Goal: Task Accomplishment & Management: Manage account settings

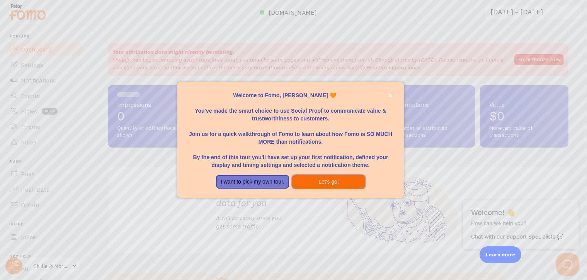
click at [323, 183] on button "Let's go!" at bounding box center [328, 182] width 73 height 14
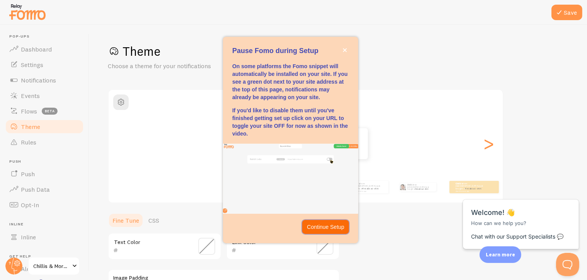
click at [317, 225] on p "Continue Setup" at bounding box center [326, 227] width 38 height 8
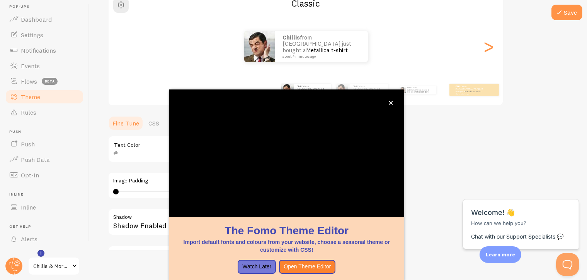
scroll to position [32, 0]
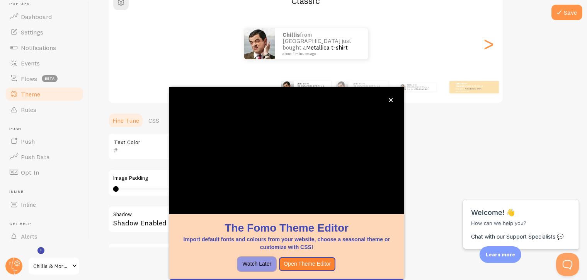
click at [264, 257] on button "Watch Later" at bounding box center [257, 264] width 38 height 14
click at [254, 257] on button "Watch Later" at bounding box center [257, 264] width 38 height 14
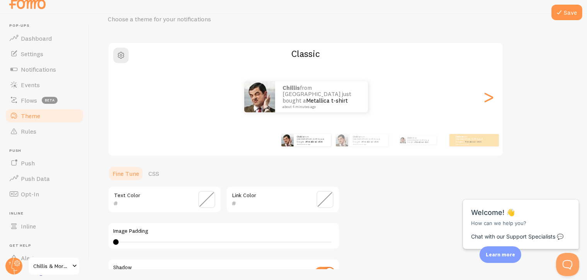
scroll to position [0, 0]
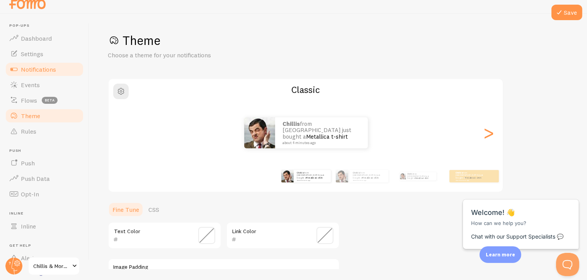
click at [37, 66] on span "Notifications" at bounding box center [38, 69] width 35 height 8
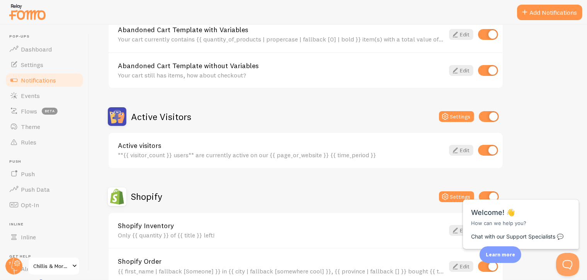
scroll to position [116, 0]
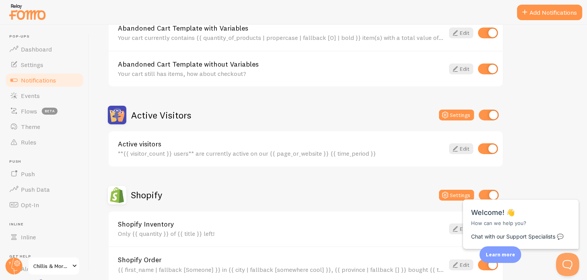
click at [483, 147] on input "checkbox" at bounding box center [488, 148] width 20 height 11
checkbox input "false"
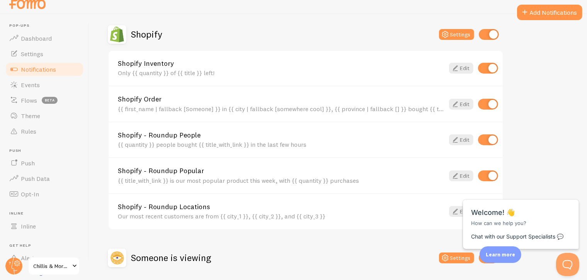
scroll to position [264, 0]
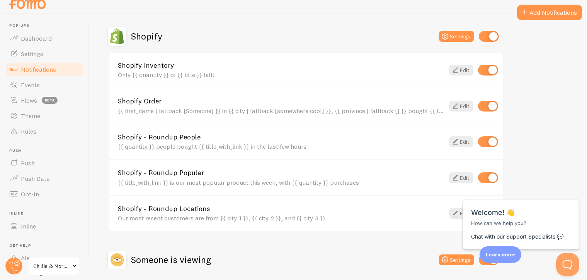
click at [410, 114] on div "Shopify Order {{ first_name | fallback [Someone] }} in {{ city | fallback [some…" at bounding box center [306, 105] width 394 height 36
click at [444, 97] on link "Shopify Order" at bounding box center [281, 100] width 327 height 7
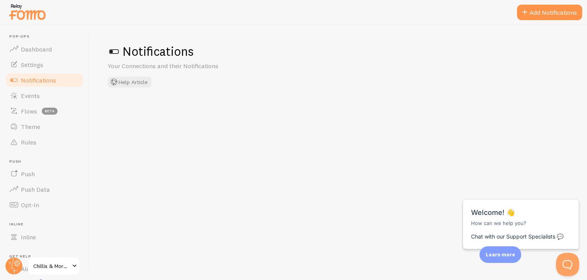
checkbox input "false"
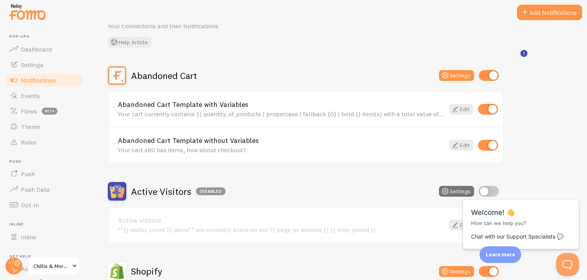
scroll to position [77, 0]
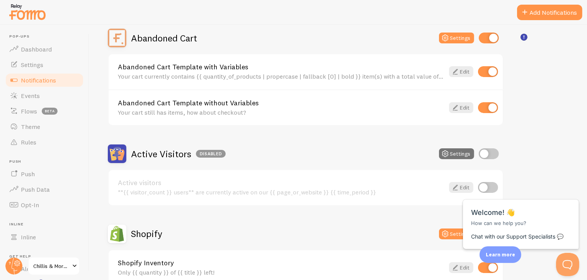
click at [487, 72] on input "checkbox" at bounding box center [488, 71] width 20 height 11
checkbox input "false"
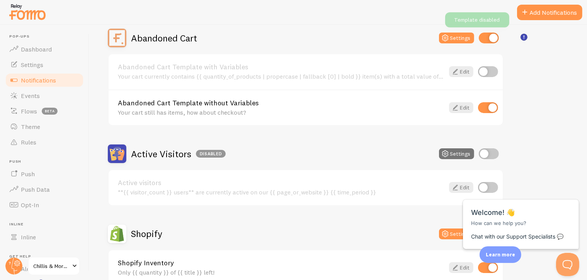
click at [487, 108] on input "checkbox" at bounding box center [488, 107] width 20 height 11
checkbox input "false"
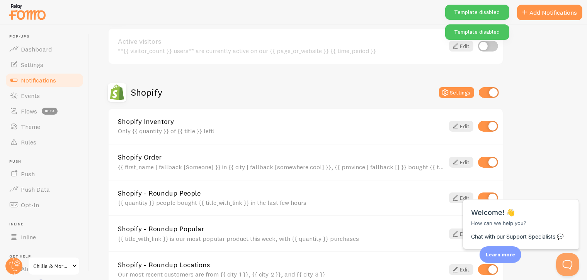
scroll to position [232, 0]
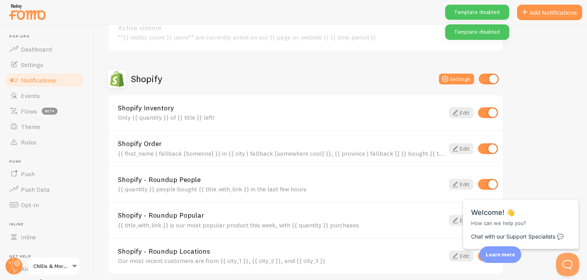
click at [491, 111] on input "checkbox" at bounding box center [488, 112] width 20 height 11
checkbox input "false"
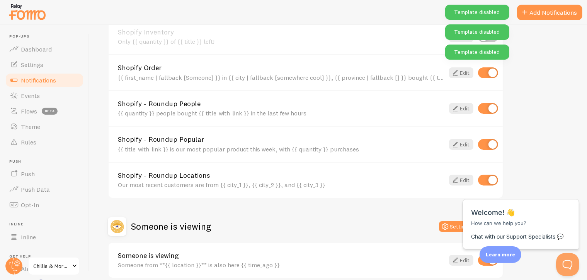
scroll to position [309, 0]
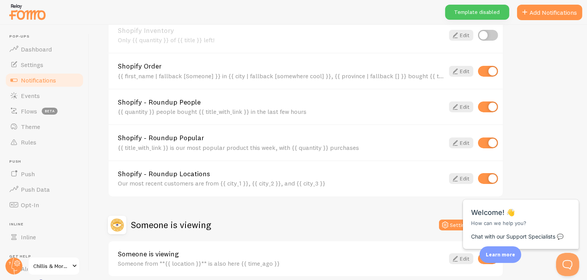
click at [491, 105] on input "checkbox" at bounding box center [488, 106] width 20 height 11
checkbox input "false"
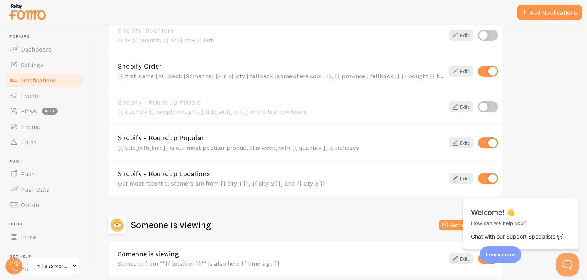
click at [488, 177] on input "checkbox" at bounding box center [488, 178] width 20 height 11
checkbox input "false"
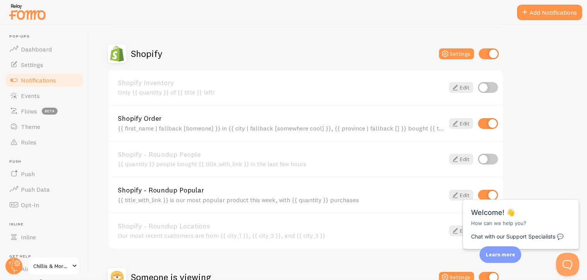
scroll to position [271, 0]
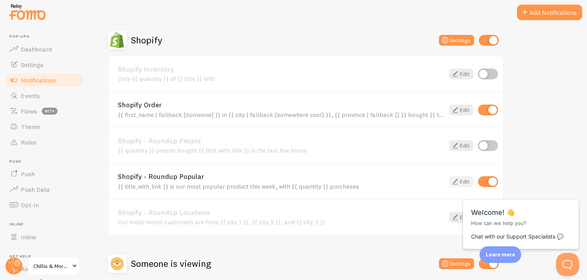
click at [456, 179] on icon at bounding box center [455, 181] width 9 height 9
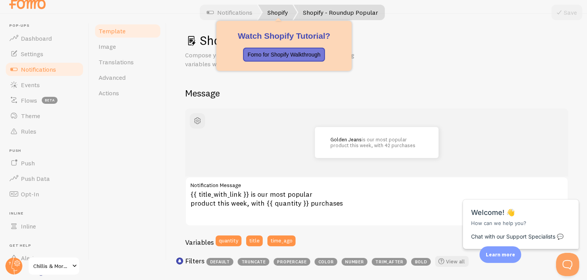
click at [281, 12] on link "Shopify" at bounding box center [277, 12] width 39 height 15
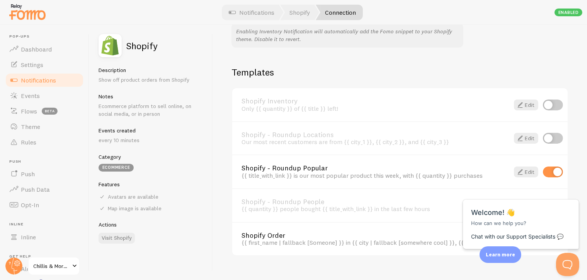
scroll to position [531, 0]
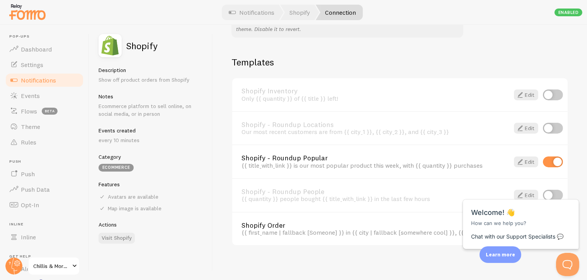
click at [543, 159] on input "checkbox" at bounding box center [553, 161] width 20 height 11
checkbox input "false"
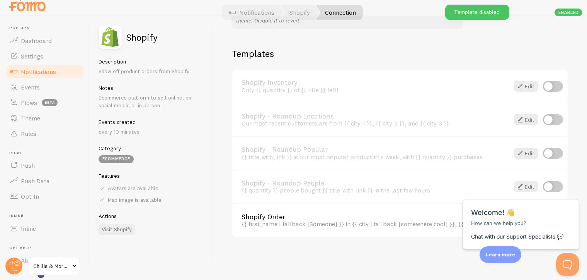
scroll to position [11, 0]
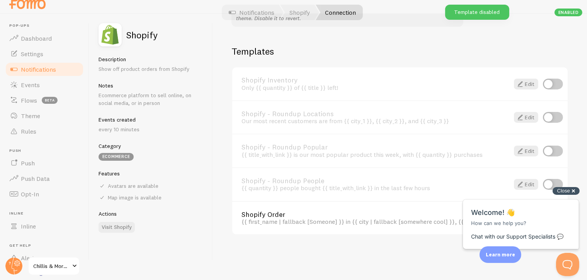
click at [571, 188] on div "Close cross-small" at bounding box center [566, 190] width 27 height 8
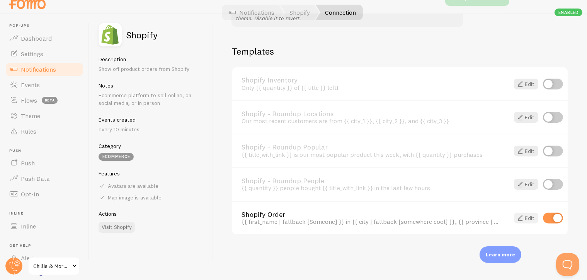
click at [524, 212] on link "Edit" at bounding box center [526, 217] width 24 height 11
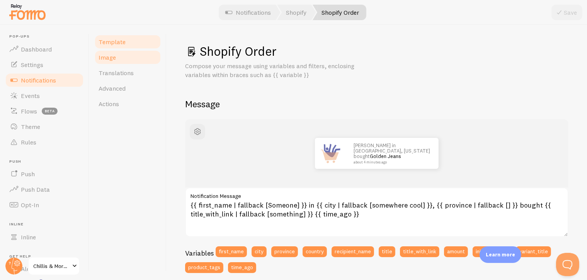
click at [114, 60] on span "Image" at bounding box center [107, 57] width 17 height 8
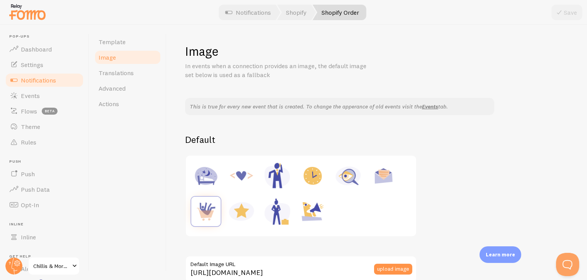
click at [241, 210] on img at bounding box center [241, 210] width 29 height 29
type input "https://fomo.com/images/widget/template_defaults/rating.jpg"
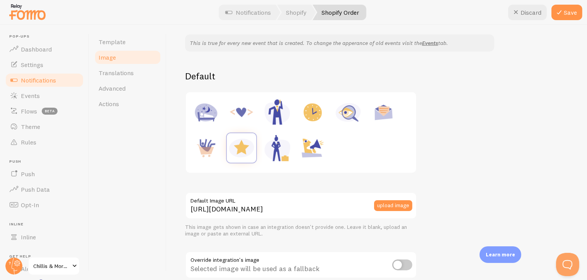
scroll to position [77, 0]
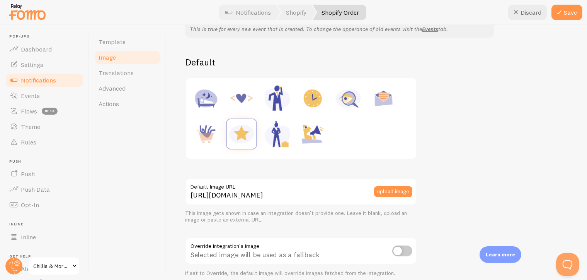
click at [337, 131] on div at bounding box center [301, 118] width 221 height 71
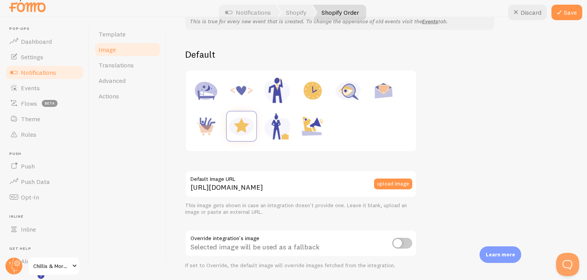
scroll to position [11, 0]
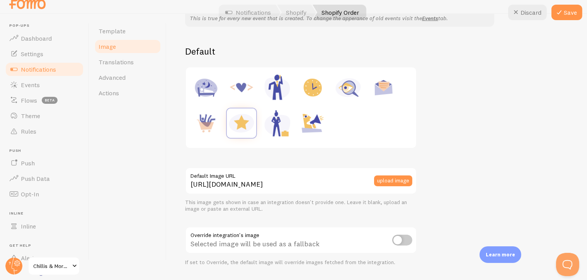
click at [397, 242] on input "checkbox" at bounding box center [402, 239] width 20 height 11
checkbox input "true"
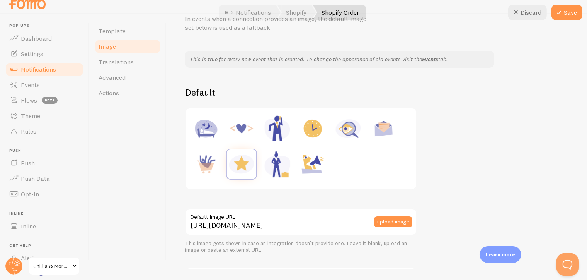
scroll to position [0, 0]
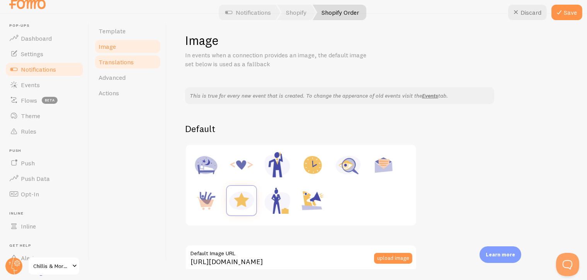
click at [113, 68] on link "Translations" at bounding box center [128, 61] width 68 height 15
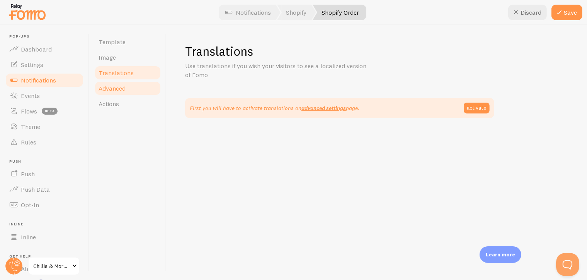
click at [116, 89] on span "Advanced" at bounding box center [112, 88] width 27 height 8
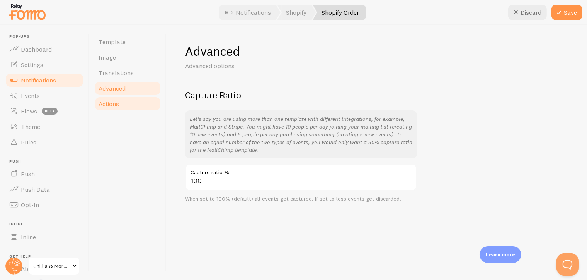
click at [123, 107] on link "Actions" at bounding box center [128, 103] width 68 height 15
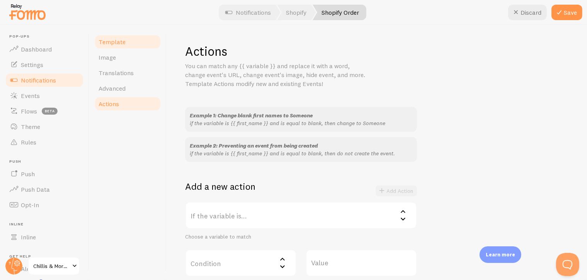
click at [119, 47] on link "Template" at bounding box center [128, 41] width 68 height 15
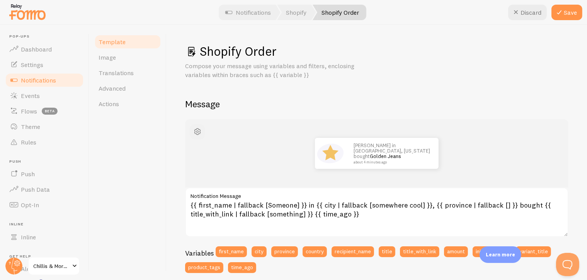
click at [196, 133] on span "button" at bounding box center [197, 131] width 9 height 9
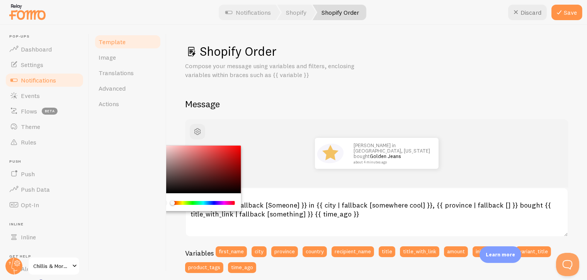
click at [142, 219] on div "Template Image Translations Advanced Actions" at bounding box center [127, 152] width 77 height 255
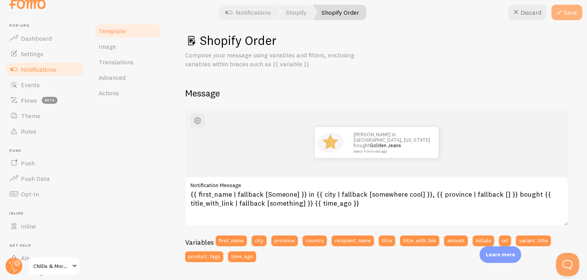
click at [563, 14] on icon at bounding box center [559, 12] width 9 height 9
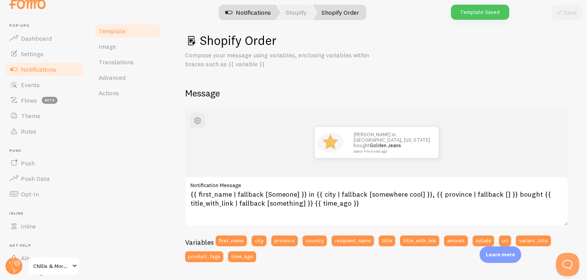
click at [229, 13] on span at bounding box center [229, 12] width 9 height 9
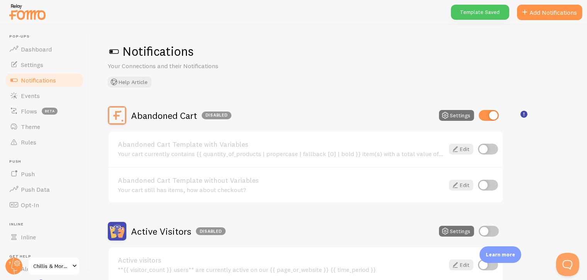
checkbox input "false"
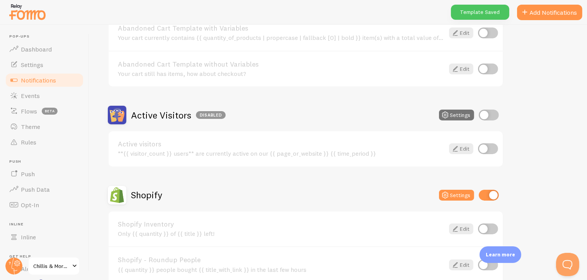
scroll to position [232, 0]
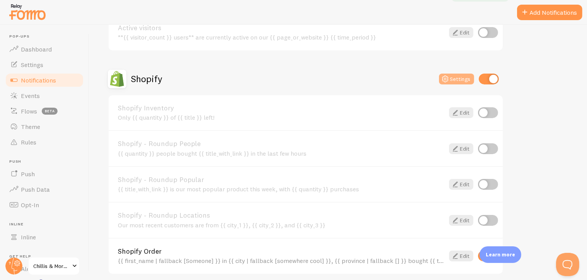
click at [462, 80] on button "Settings" at bounding box center [456, 78] width 35 height 11
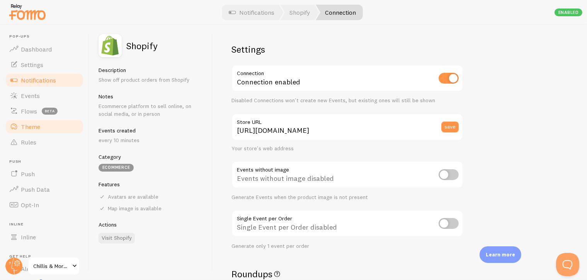
click at [40, 126] on link "Theme" at bounding box center [45, 126] width 80 height 15
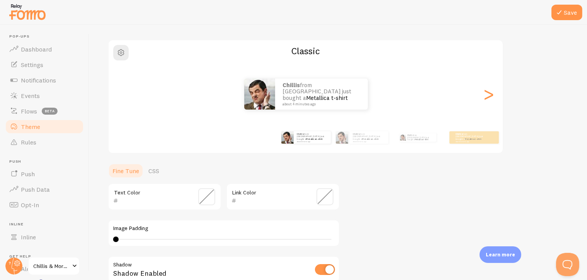
scroll to position [77, 0]
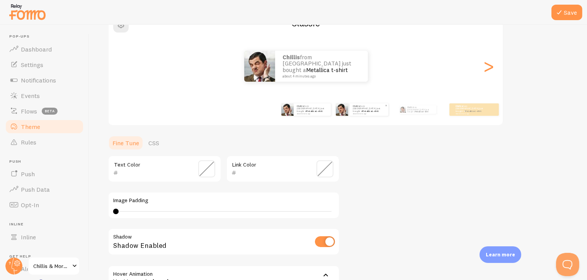
click at [365, 109] on link "Metallica t-shirt" at bounding box center [370, 110] width 17 height 3
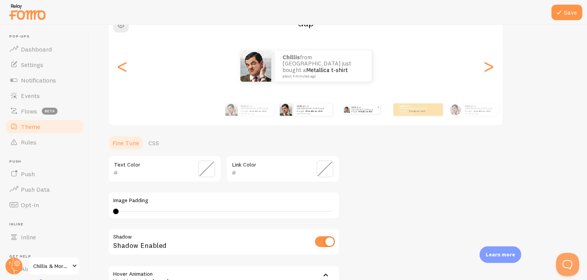
click at [364, 112] on p "Chillis from New Zealand just bought a Metallica t-shirt about 4 minutes ago" at bounding box center [364, 109] width 26 height 9
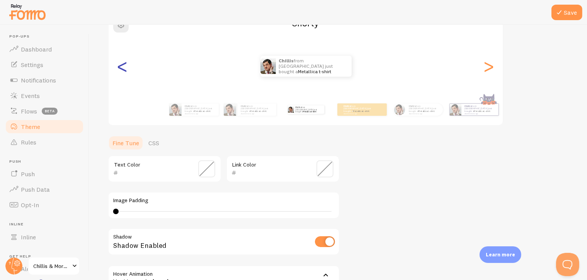
click at [490, 72] on div ">" at bounding box center [488, 66] width 9 height 56
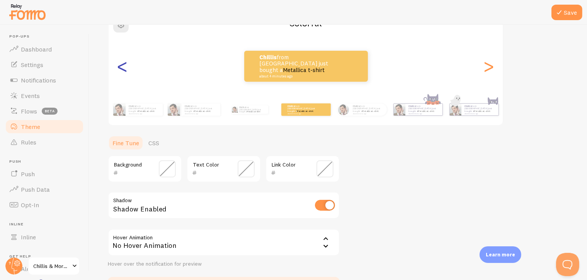
click at [122, 66] on div "<" at bounding box center [122, 66] width 9 height 56
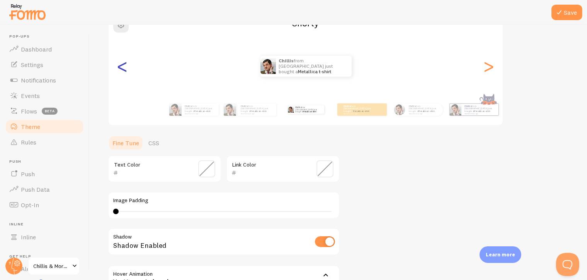
click at [122, 66] on div "<" at bounding box center [122, 66] width 9 height 56
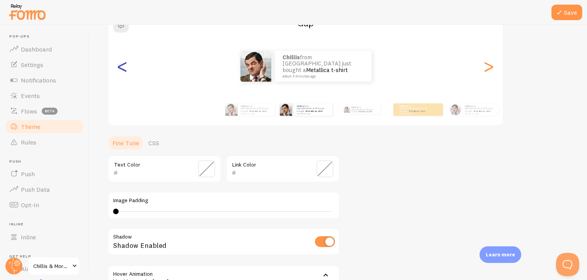
click at [122, 66] on div "<" at bounding box center [122, 66] width 9 height 56
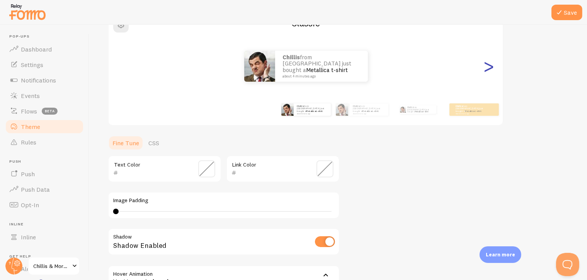
click at [488, 65] on div ">" at bounding box center [488, 66] width 9 height 56
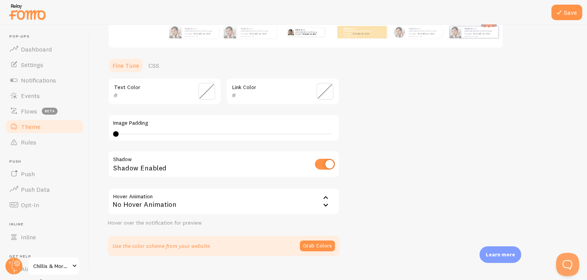
scroll to position [167, 0]
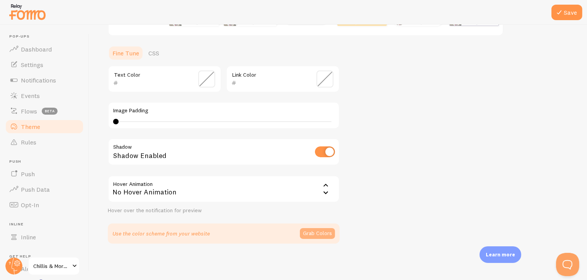
click at [321, 230] on button "Grab Colors" at bounding box center [317, 233] width 35 height 11
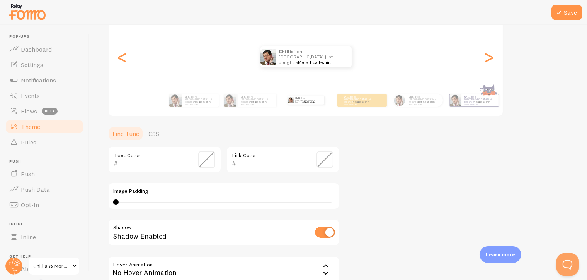
scroll to position [9, 0]
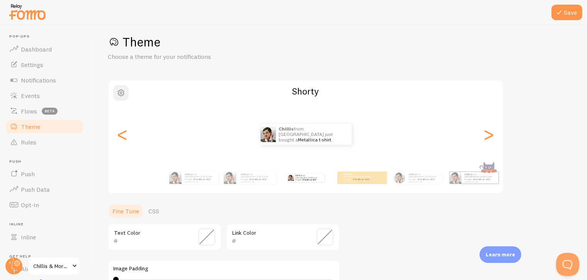
click at [122, 93] on span "button" at bounding box center [120, 92] width 9 height 9
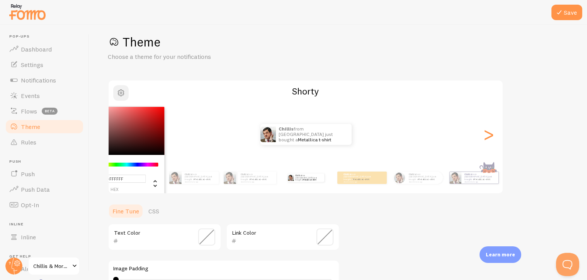
click at [122, 93] on span "button" at bounding box center [120, 92] width 9 height 9
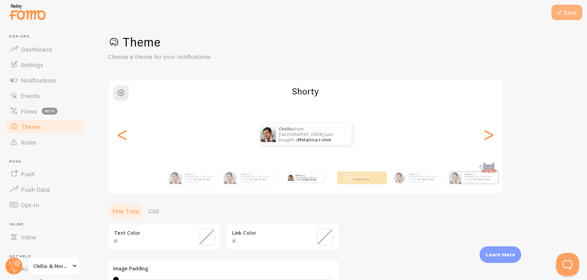
click at [561, 12] on icon at bounding box center [559, 12] width 9 height 9
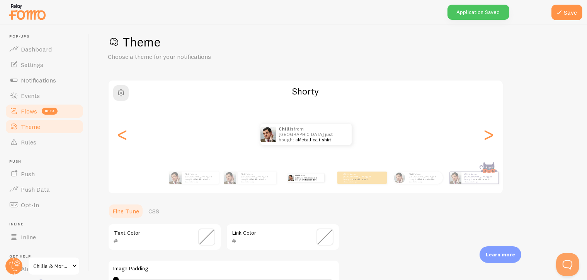
click at [25, 111] on span "Flows" at bounding box center [29, 111] width 16 height 8
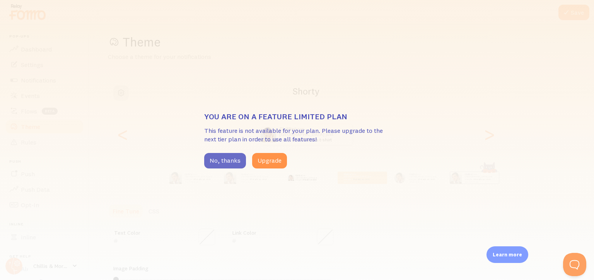
click at [221, 160] on button "No, thanks" at bounding box center [225, 160] width 42 height 15
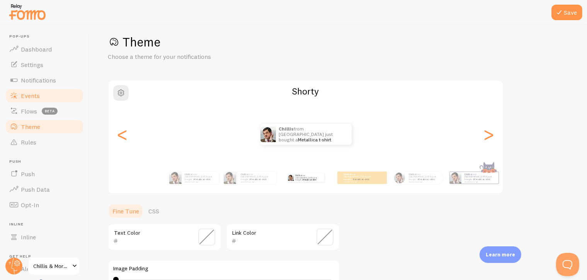
click at [18, 93] on span at bounding box center [13, 95] width 9 height 9
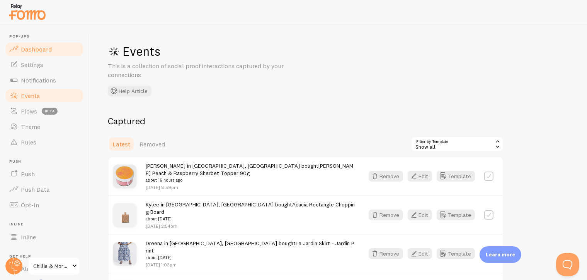
click at [44, 55] on link "Dashboard" at bounding box center [45, 48] width 80 height 15
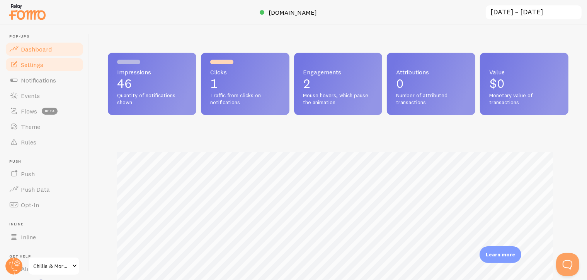
scroll to position [203, 454]
click at [37, 64] on span "Settings" at bounding box center [32, 65] width 22 height 8
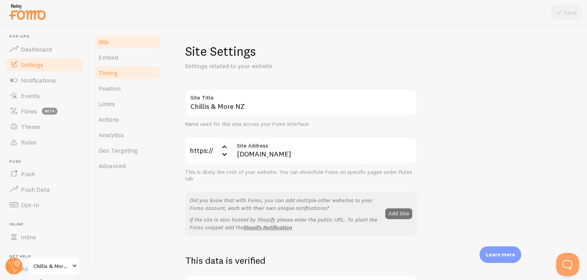
click at [133, 65] on link "Timing" at bounding box center [128, 72] width 68 height 15
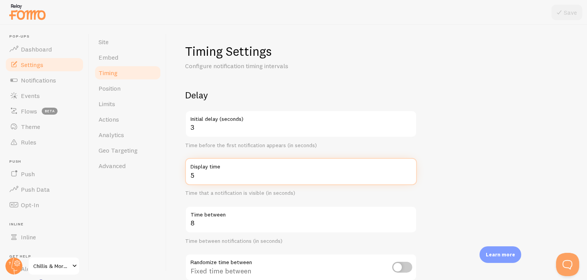
click at [411, 173] on input "5" at bounding box center [301, 171] width 232 height 27
click at [411, 173] on input "6" at bounding box center [301, 171] width 232 height 27
click at [411, 174] on input "7" at bounding box center [301, 171] width 232 height 27
type input "8"
click at [411, 174] on input "8" at bounding box center [301, 171] width 232 height 27
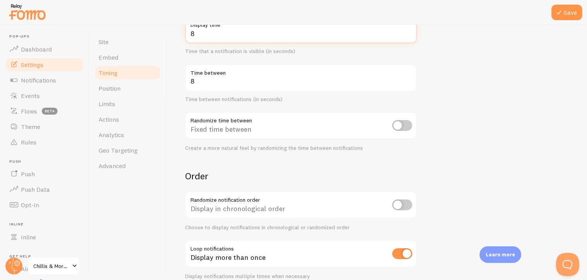
scroll to position [177, 0]
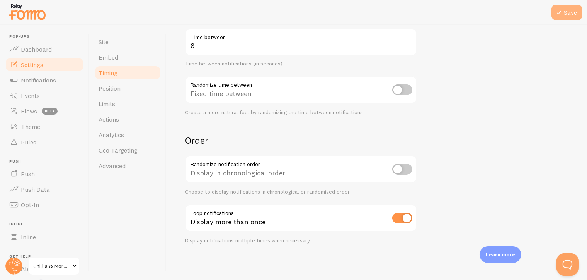
click at [566, 17] on button "Save" at bounding box center [567, 12] width 31 height 15
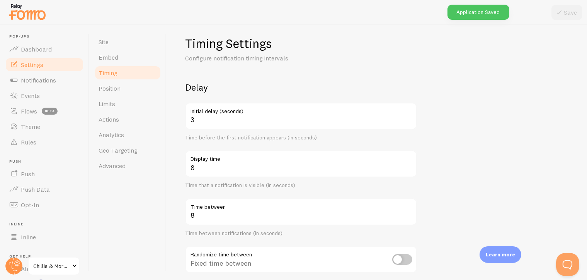
scroll to position [0, 0]
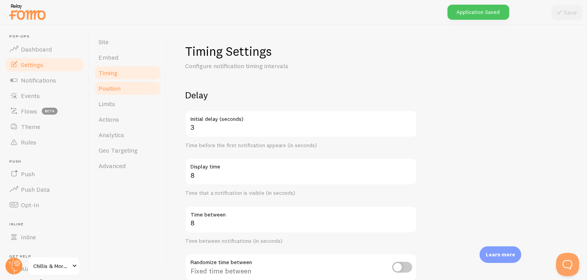
click at [113, 89] on span "Position" at bounding box center [110, 88] width 22 height 8
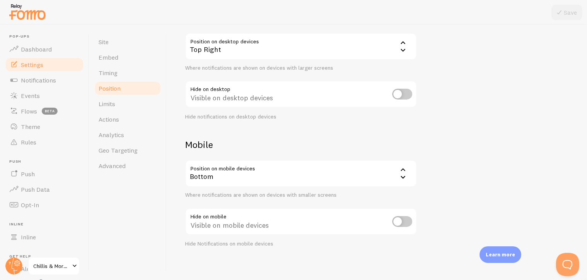
scroll to position [81, 0]
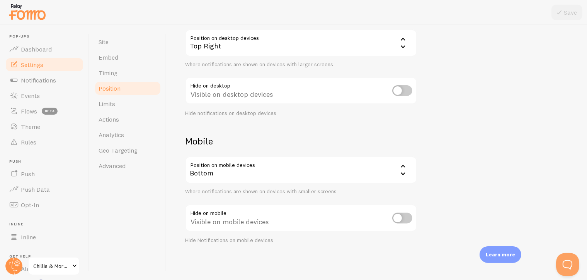
click at [401, 213] on input "checkbox" at bounding box center [402, 217] width 20 height 11
click at [396, 219] on input "checkbox" at bounding box center [402, 217] width 20 height 11
checkbox input "false"
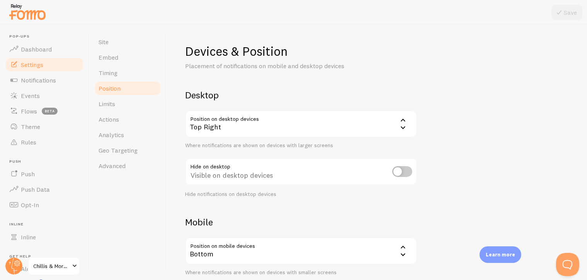
scroll to position [0, 0]
click at [112, 105] on span "Limits" at bounding box center [107, 104] width 17 height 8
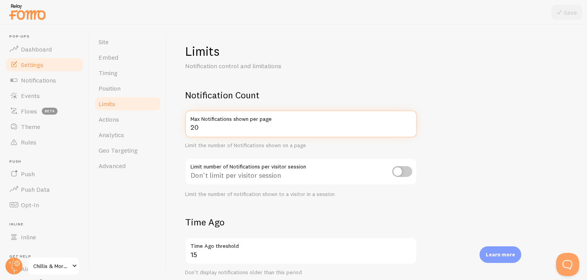
drag, startPoint x: 204, startPoint y: 128, endPoint x: 185, endPoint y: 124, distance: 19.6
click at [185, 124] on input "20" at bounding box center [301, 123] width 232 height 27
type input "10"
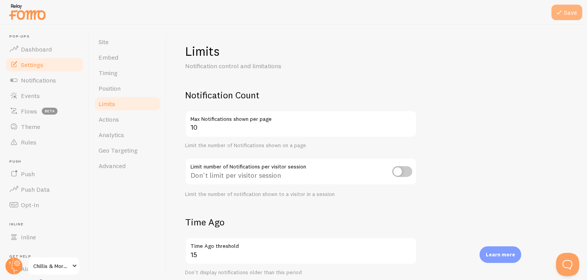
click at [569, 0] on div "Pop-ups Dashboard Settings Notifications Events Flows beta Theme Rules Push Pus…" at bounding box center [293, 140] width 587 height 280
drag, startPoint x: 556, startPoint y: 15, endPoint x: 560, endPoint y: 17, distance: 4.4
click at [560, 17] on button "Save" at bounding box center [567, 12] width 31 height 15
click at [35, 52] on span "Dashboard" at bounding box center [36, 49] width 31 height 8
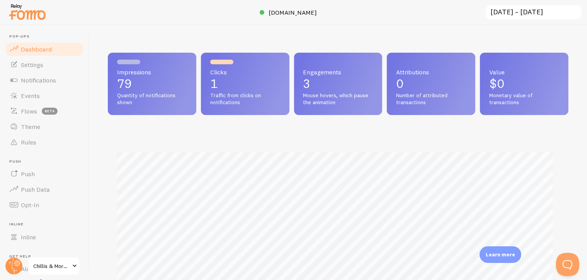
click at [122, 79] on p "79" at bounding box center [152, 83] width 70 height 12
click at [40, 62] on span "Settings" at bounding box center [32, 65] width 22 height 8
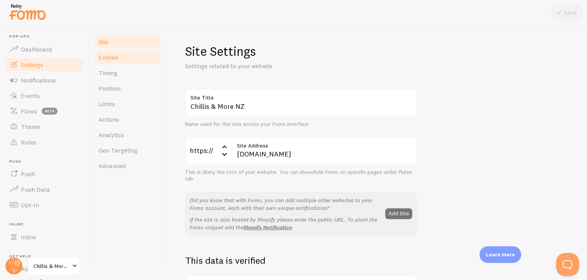
click at [107, 57] on span "Embed" at bounding box center [109, 57] width 20 height 8
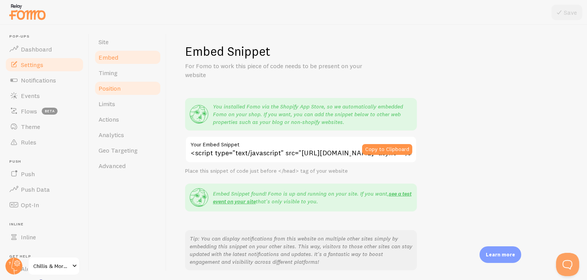
click at [104, 89] on span "Position" at bounding box center [110, 88] width 22 height 8
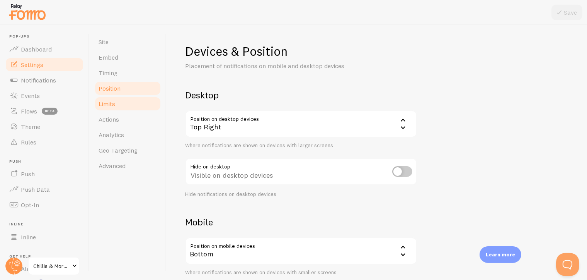
click at [106, 102] on span "Limits" at bounding box center [107, 104] width 17 height 8
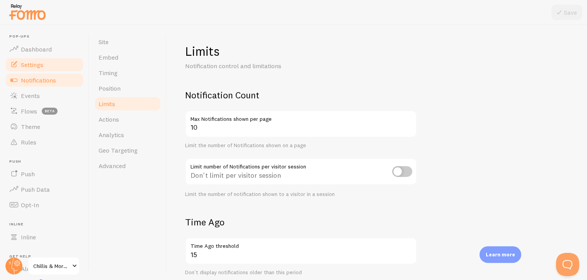
click at [31, 80] on span "Notifications" at bounding box center [38, 80] width 35 height 8
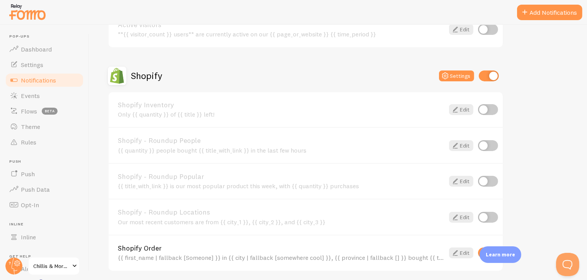
scroll to position [341, 0]
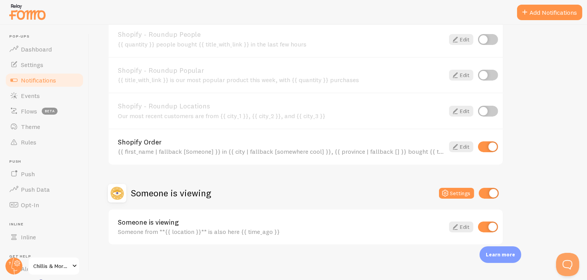
click at [487, 223] on input "checkbox" at bounding box center [488, 226] width 20 height 11
checkbox input "false"
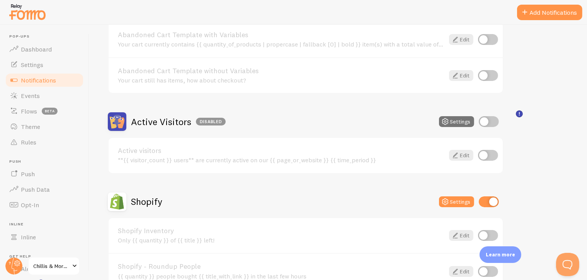
scroll to position [0, 0]
